Goal: Find contact information: Find contact information

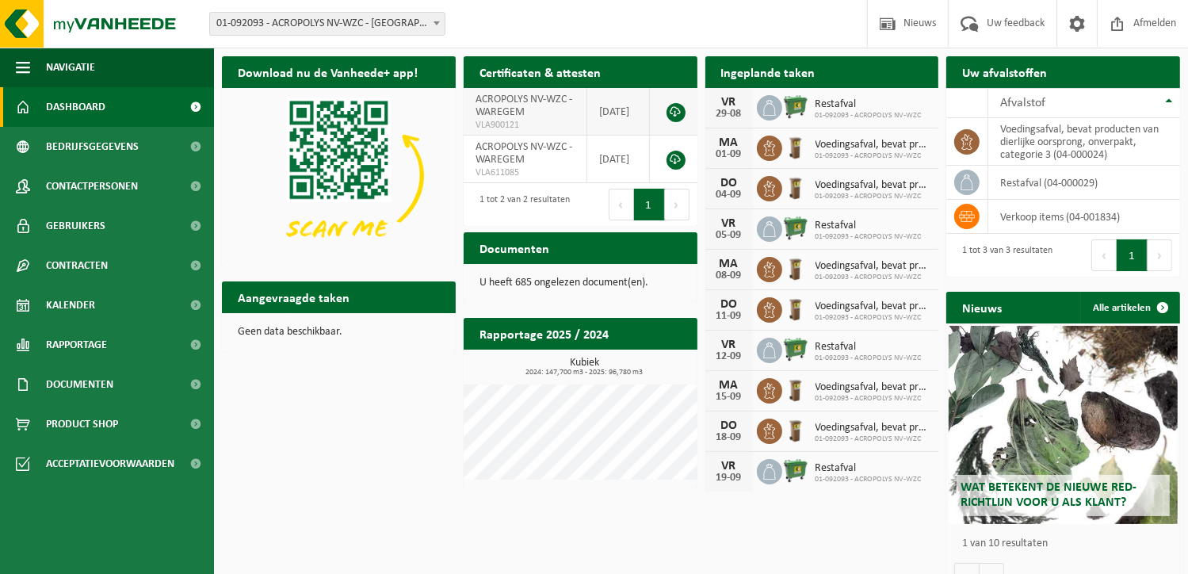
click at [672, 111] on link at bounding box center [675, 112] width 19 height 19
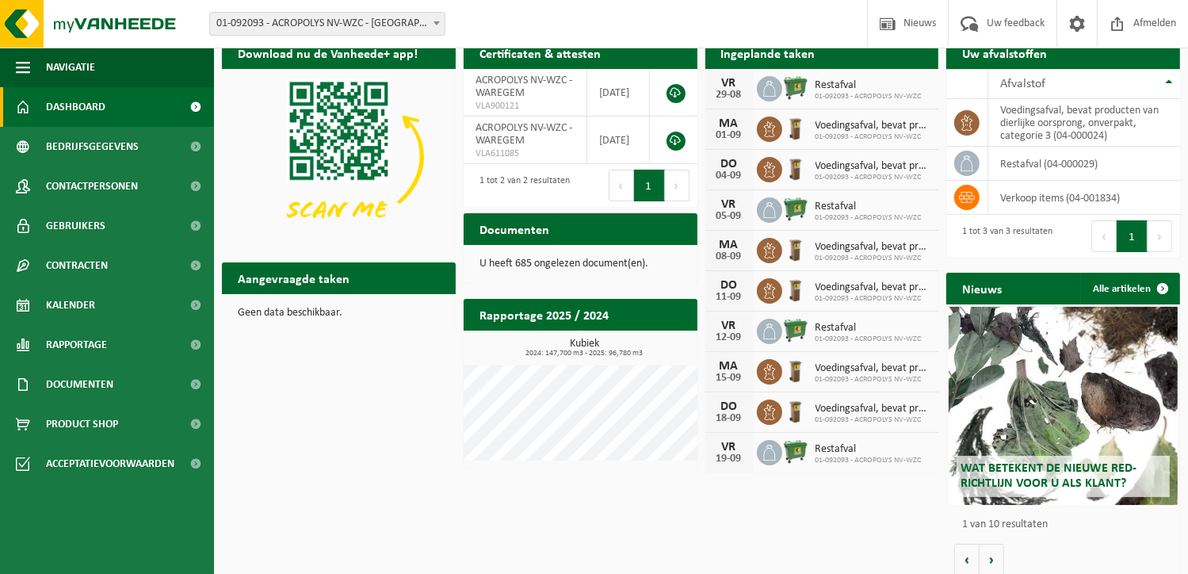
scroll to position [29, 0]
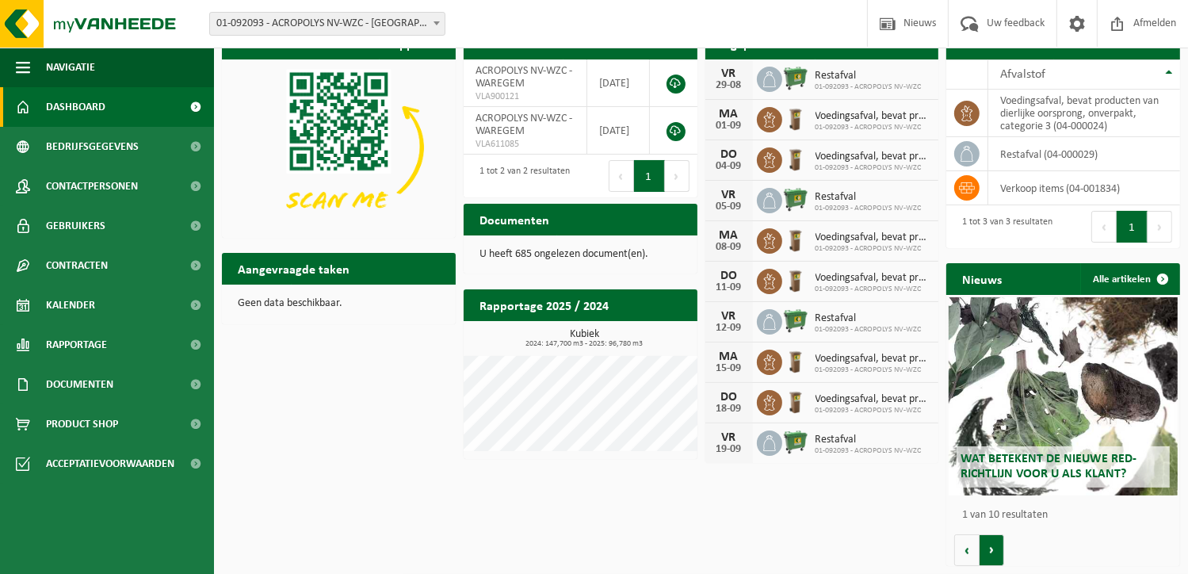
click at [998, 554] on button "Volgende" at bounding box center [991, 550] width 25 height 32
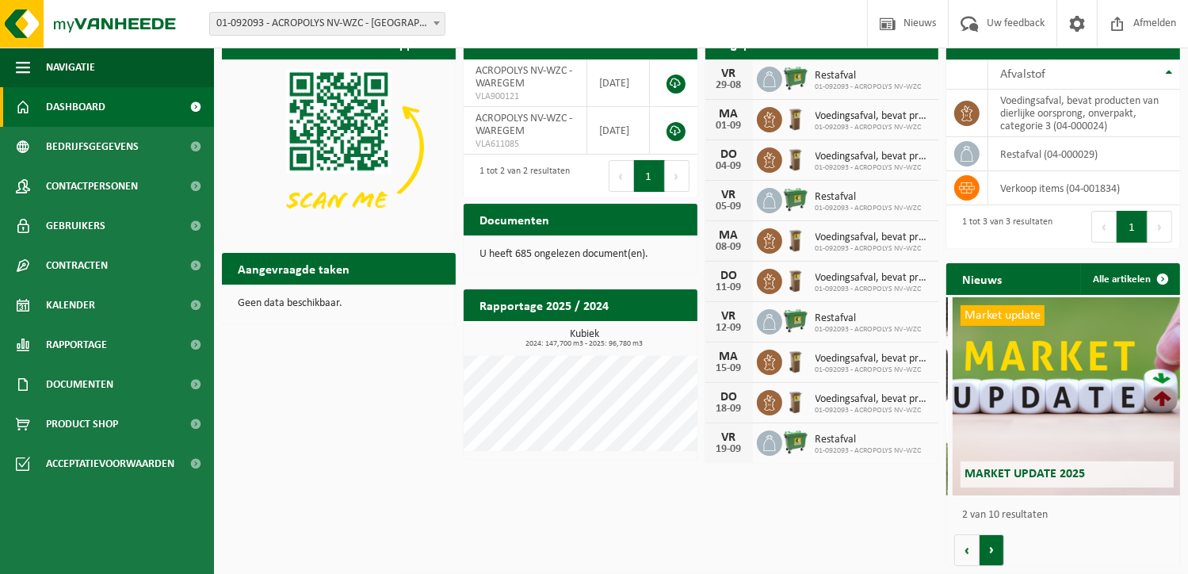
scroll to position [0, 233]
click at [984, 550] on button "Volgende" at bounding box center [991, 550] width 25 height 32
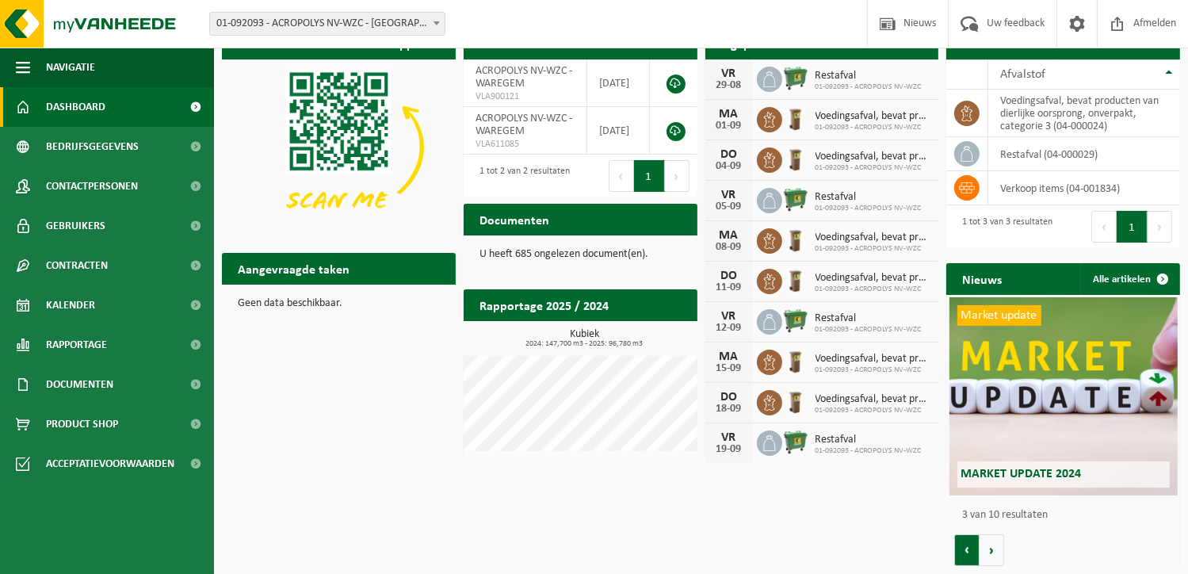
click at [972, 550] on button "Vorige" at bounding box center [966, 550] width 25 height 32
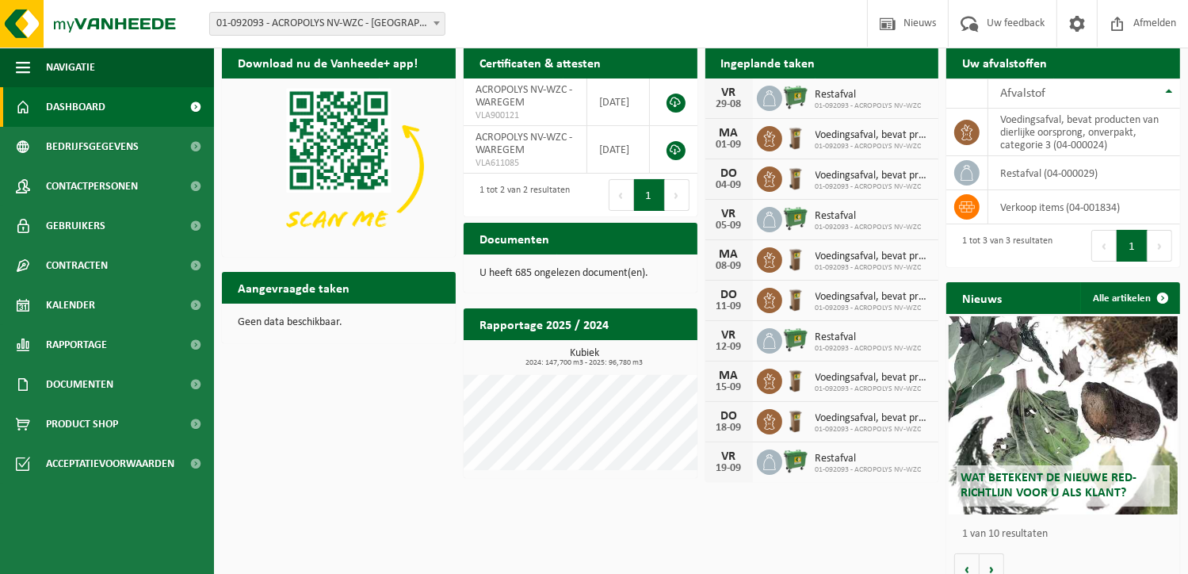
scroll to position [0, 0]
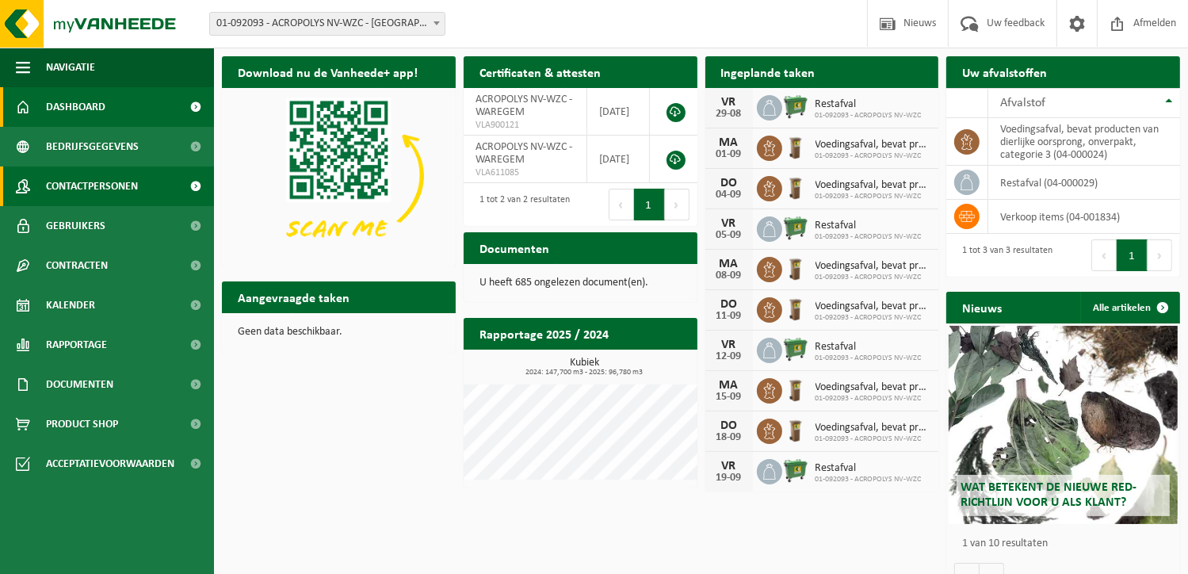
click at [144, 193] on link "Contactpersonen" at bounding box center [107, 186] width 214 height 40
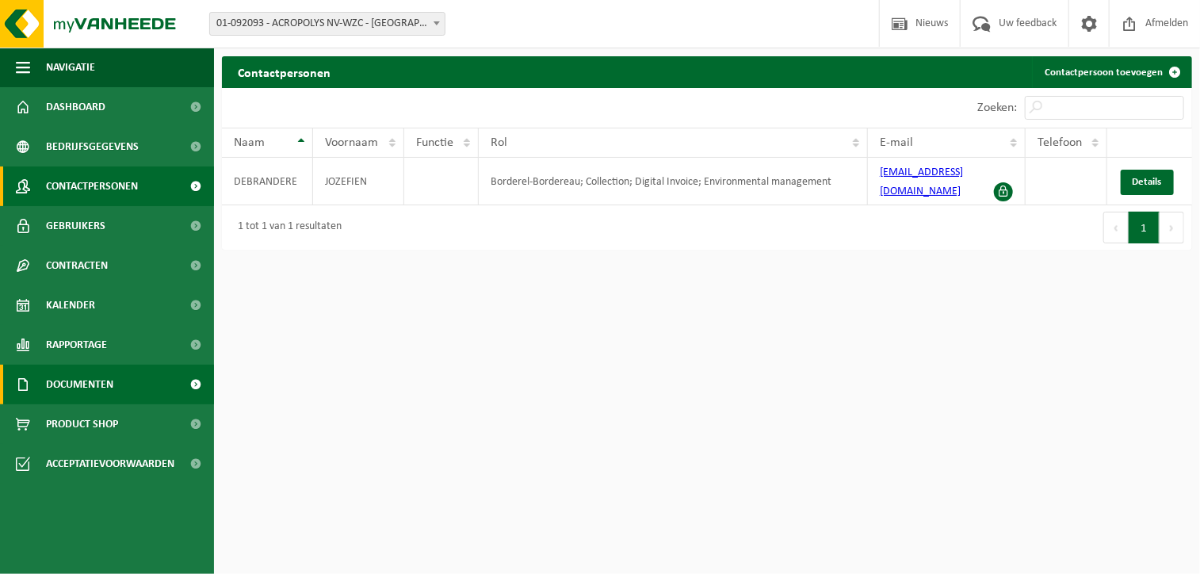
click at [111, 389] on span "Documenten" at bounding box center [79, 385] width 67 height 40
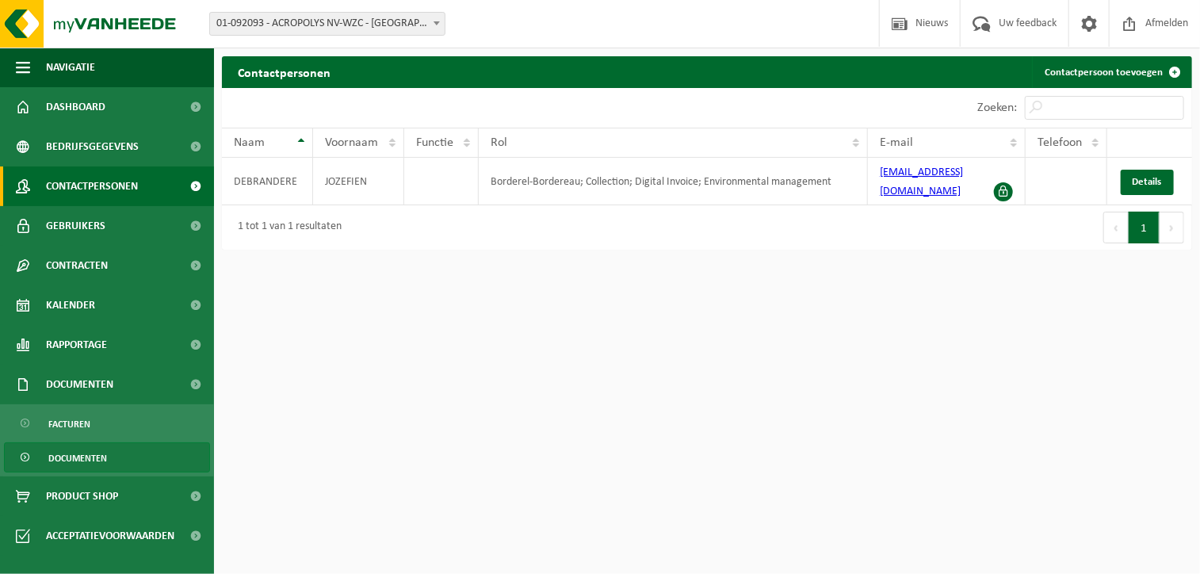
click at [105, 456] on span "Documenten" at bounding box center [77, 458] width 59 height 30
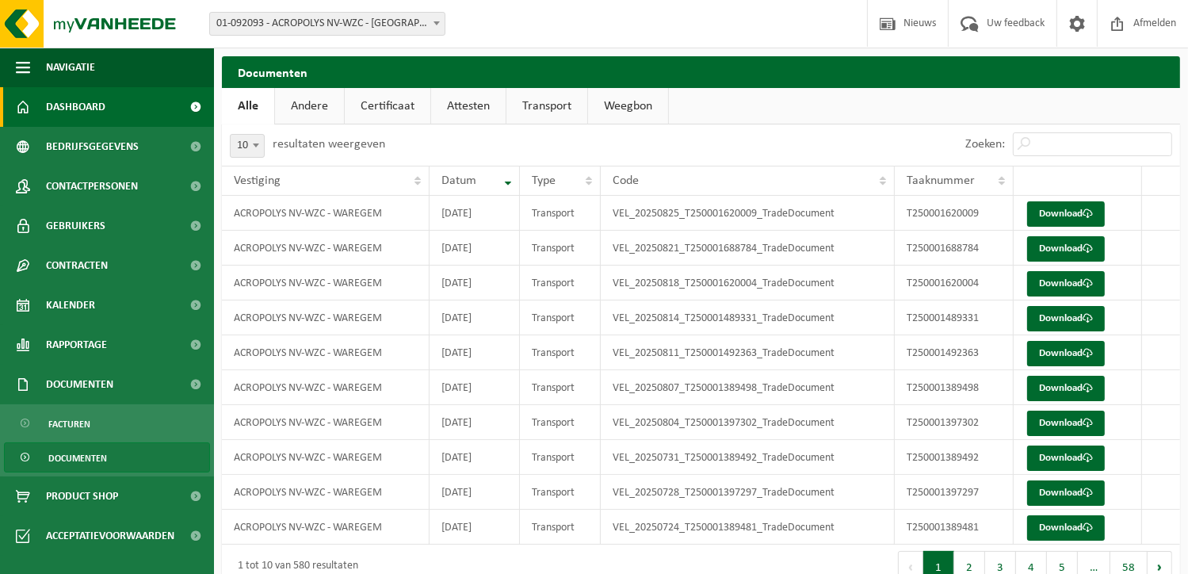
click at [61, 109] on span "Dashboard" at bounding box center [75, 107] width 59 height 40
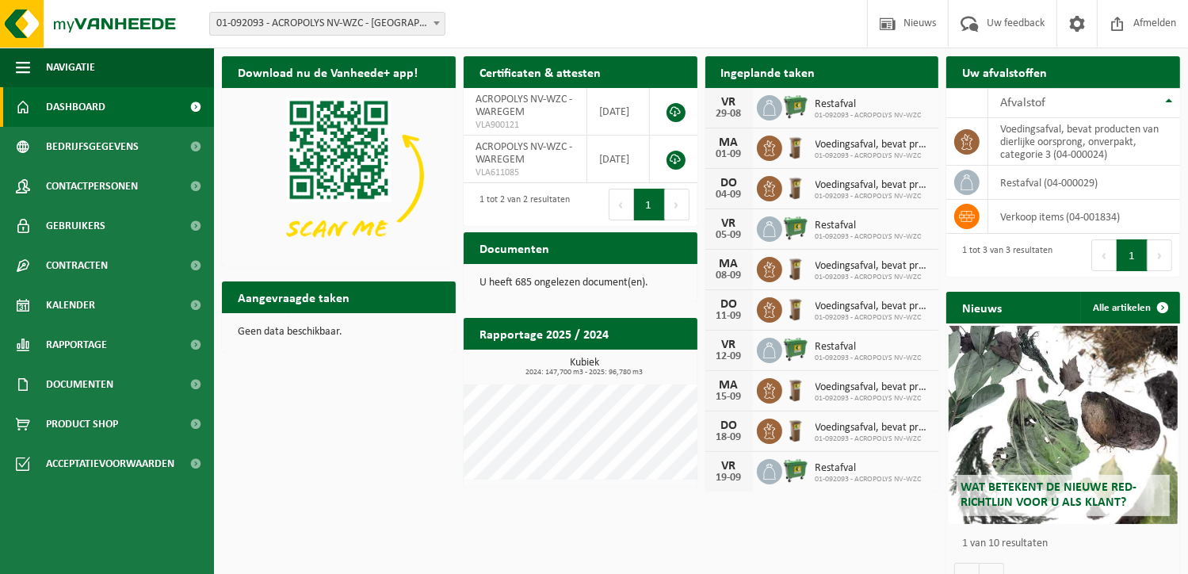
click at [1024, 498] on span "Wat betekent de nieuwe RED-richtlijn voor u als klant?" at bounding box center [1048, 495] width 176 height 28
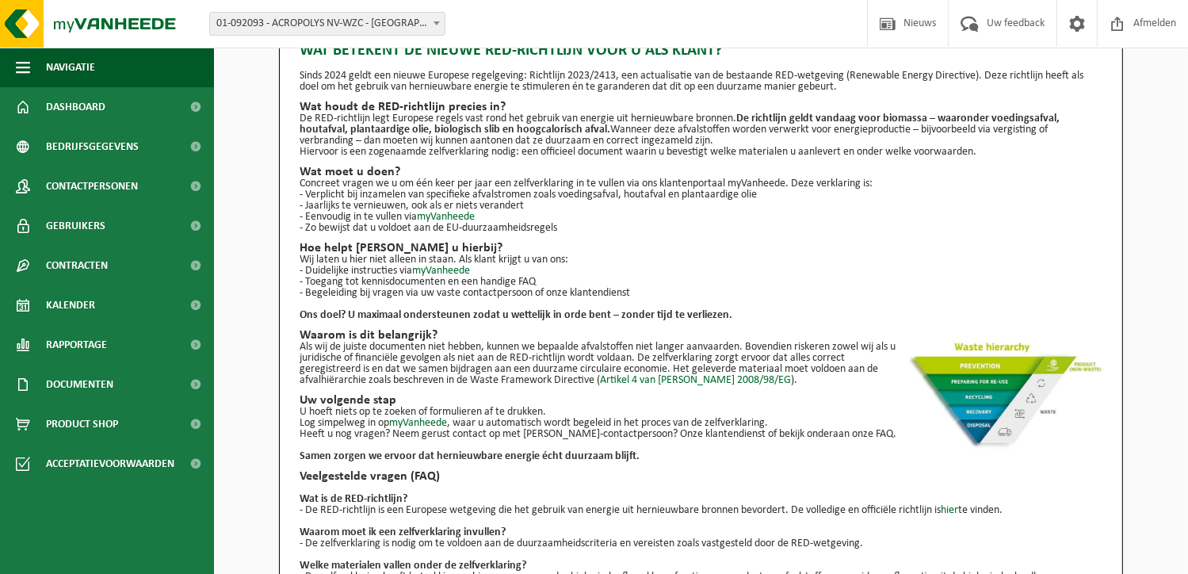
scroll to position [79, 0]
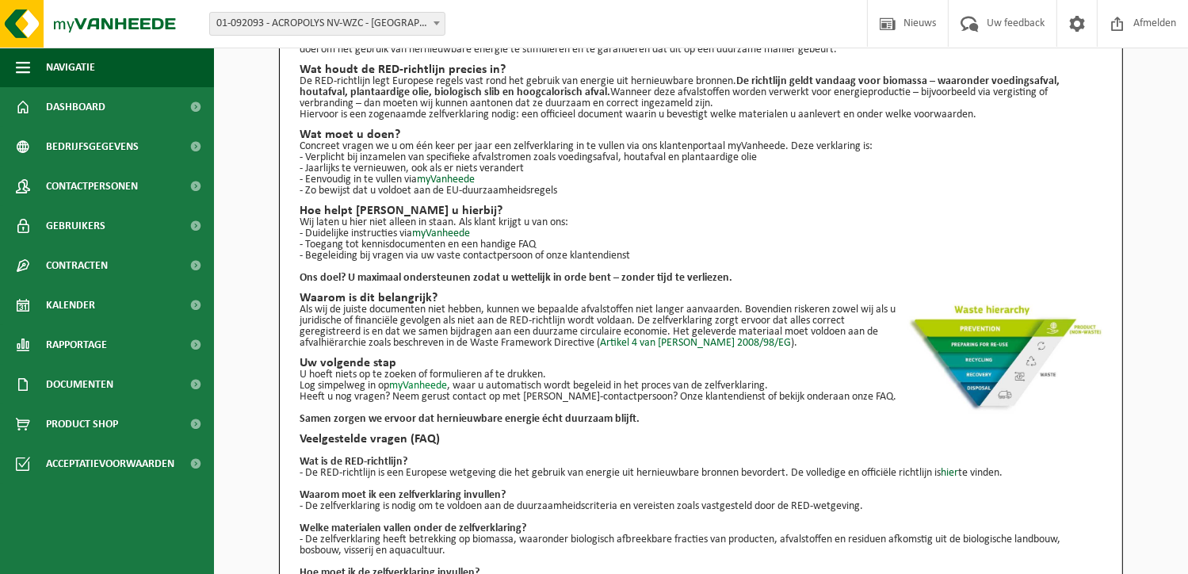
click at [425, 380] on link "myVanheede" at bounding box center [418, 386] width 58 height 12
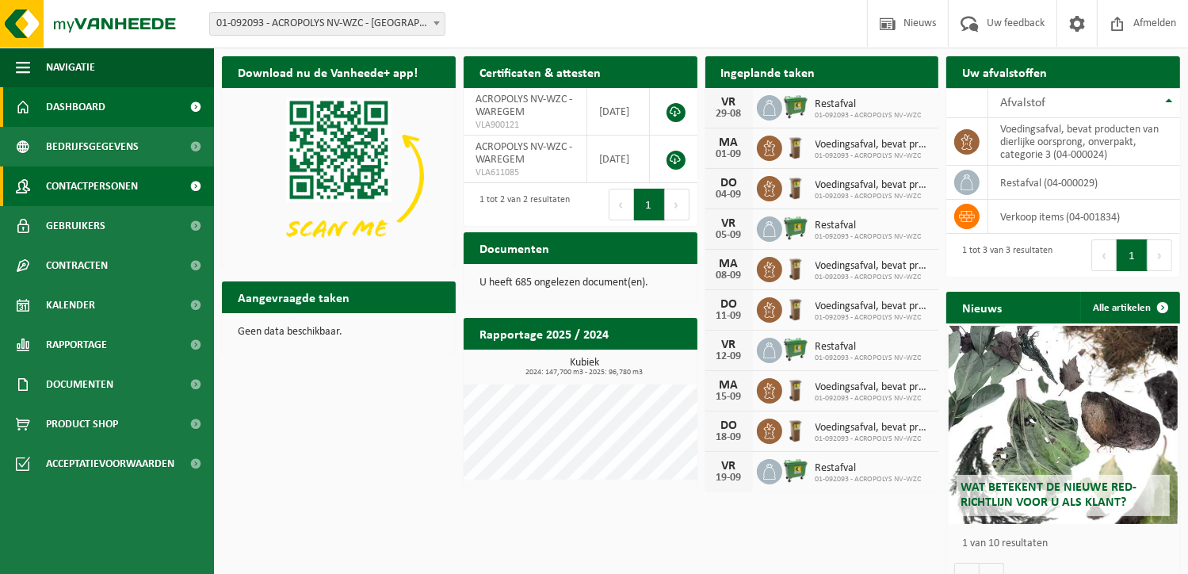
click at [79, 181] on span "Contactpersonen" at bounding box center [92, 186] width 92 height 40
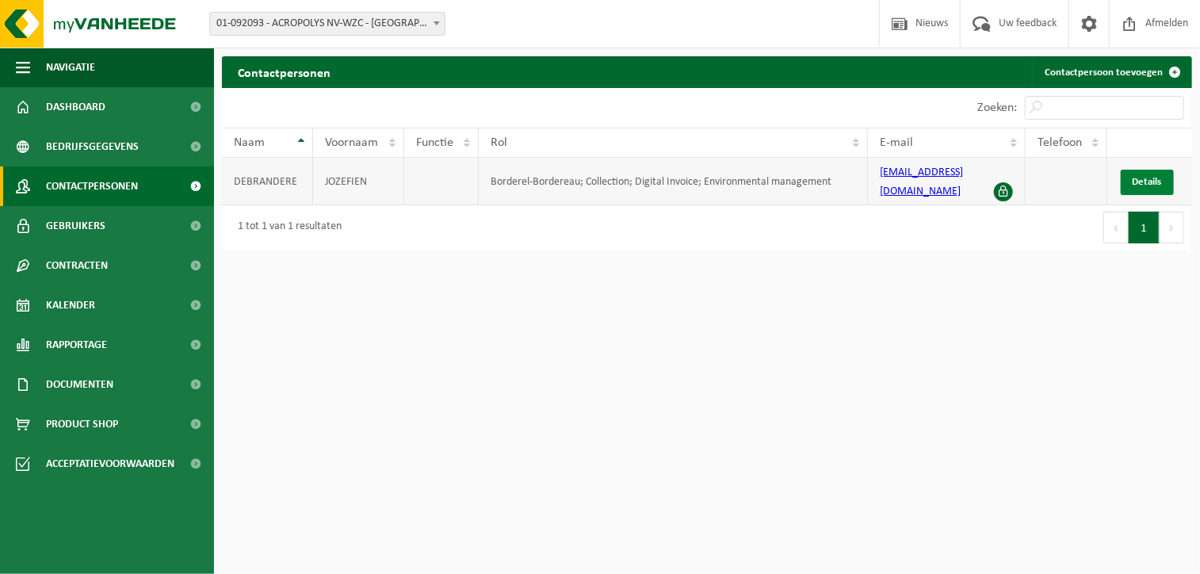
click at [1154, 181] on link "Details" at bounding box center [1147, 182] width 53 height 25
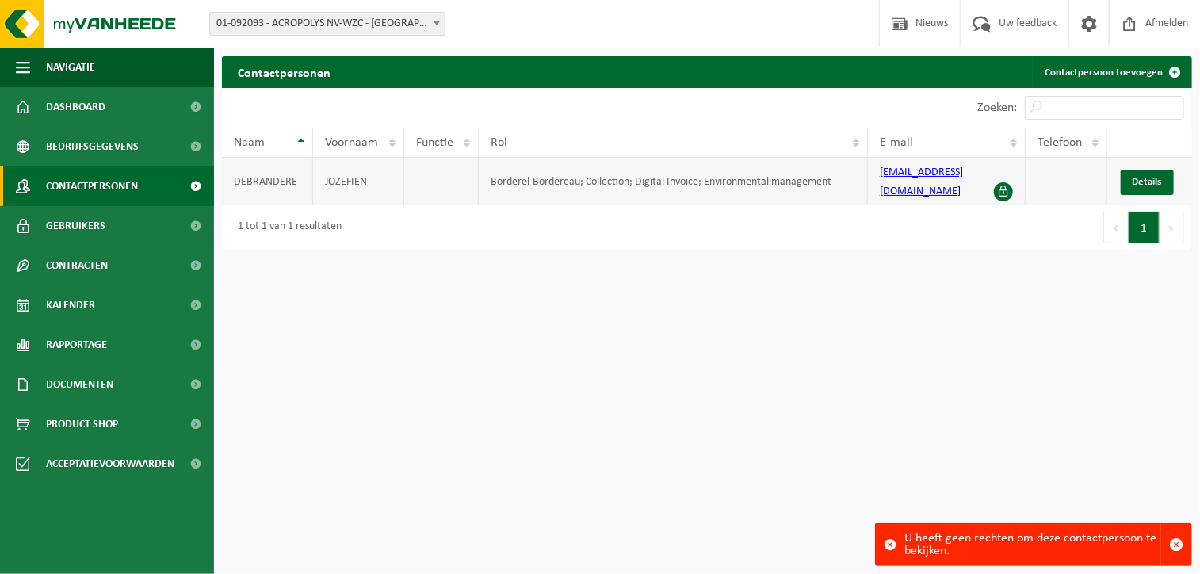
click at [238, 176] on td "DEBRANDERE" at bounding box center [267, 182] width 91 height 48
